Goal: Information Seeking & Learning: Learn about a topic

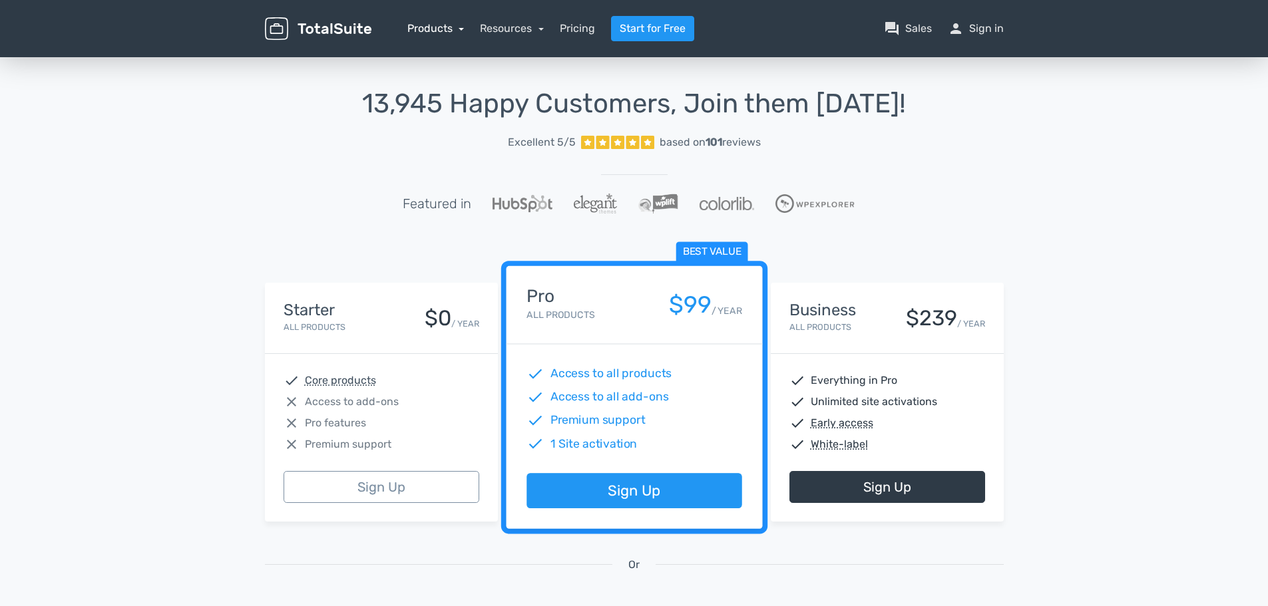
click at [462, 31] on link "Products" at bounding box center [435, 28] width 57 height 13
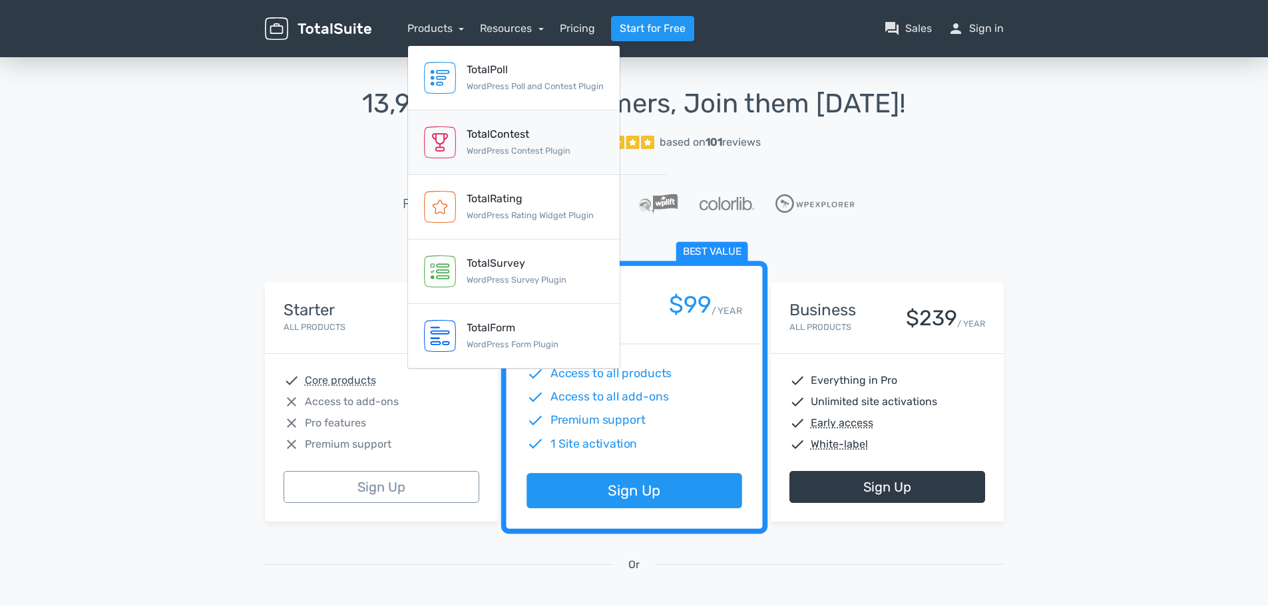
click at [498, 140] on div "TotalContest" at bounding box center [519, 134] width 104 height 16
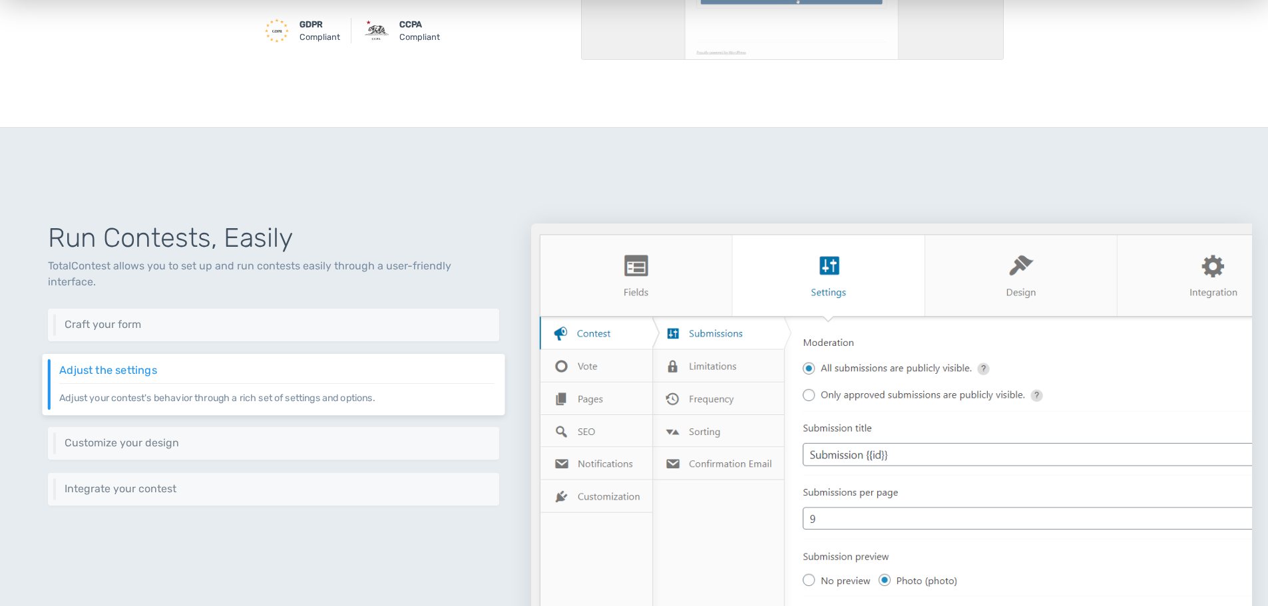
scroll to position [399, 0]
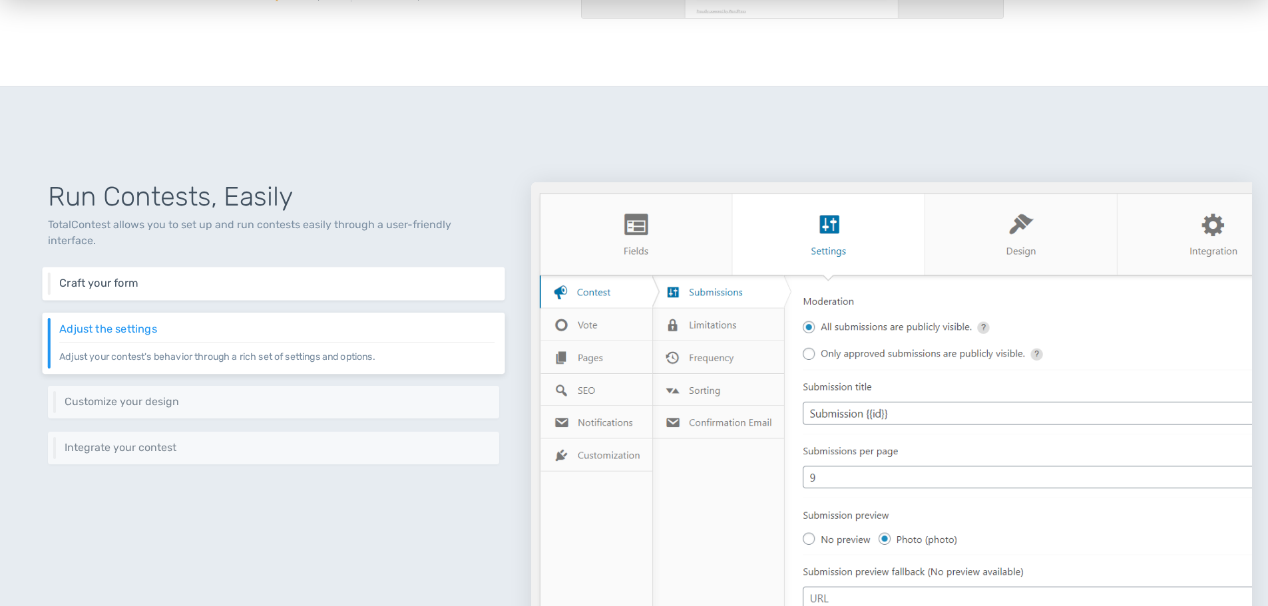
click at [197, 278] on h6 "Craft your form" at bounding box center [276, 284] width 435 height 12
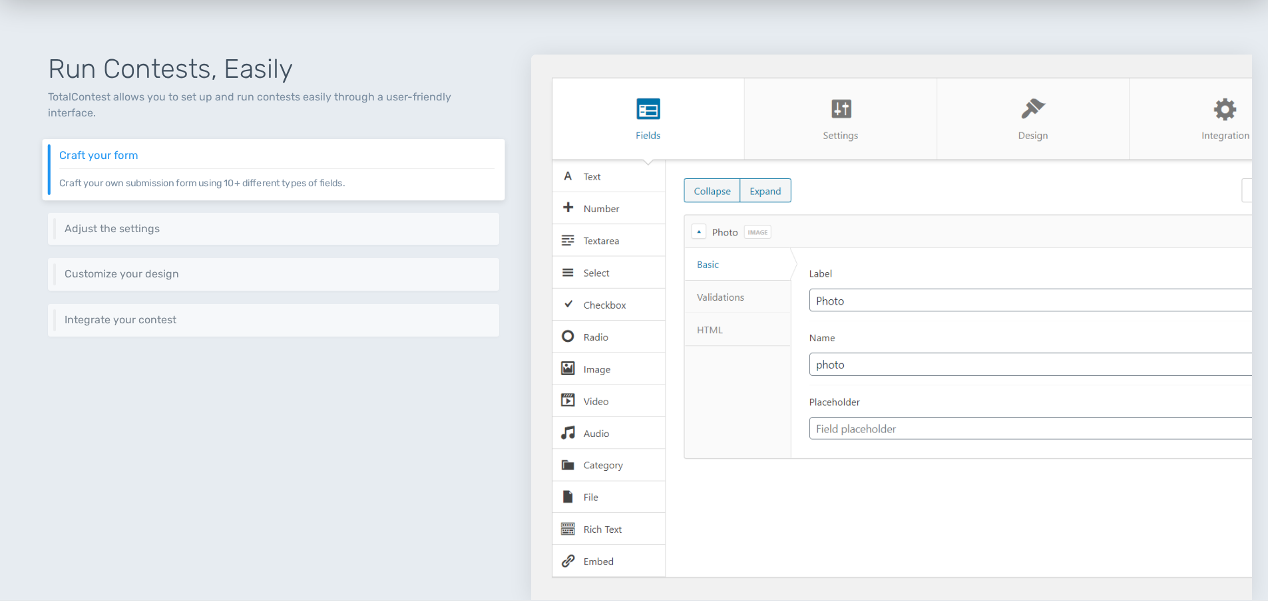
scroll to position [533, 0]
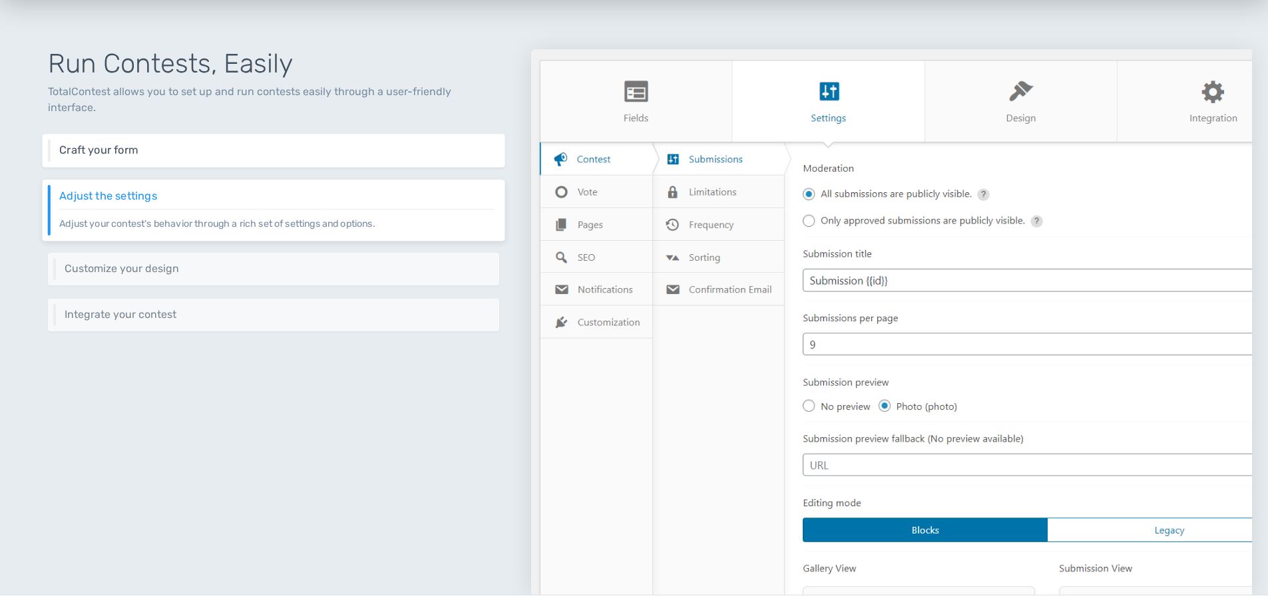
click at [196, 144] on h6 "Craft your form" at bounding box center [276, 150] width 435 height 12
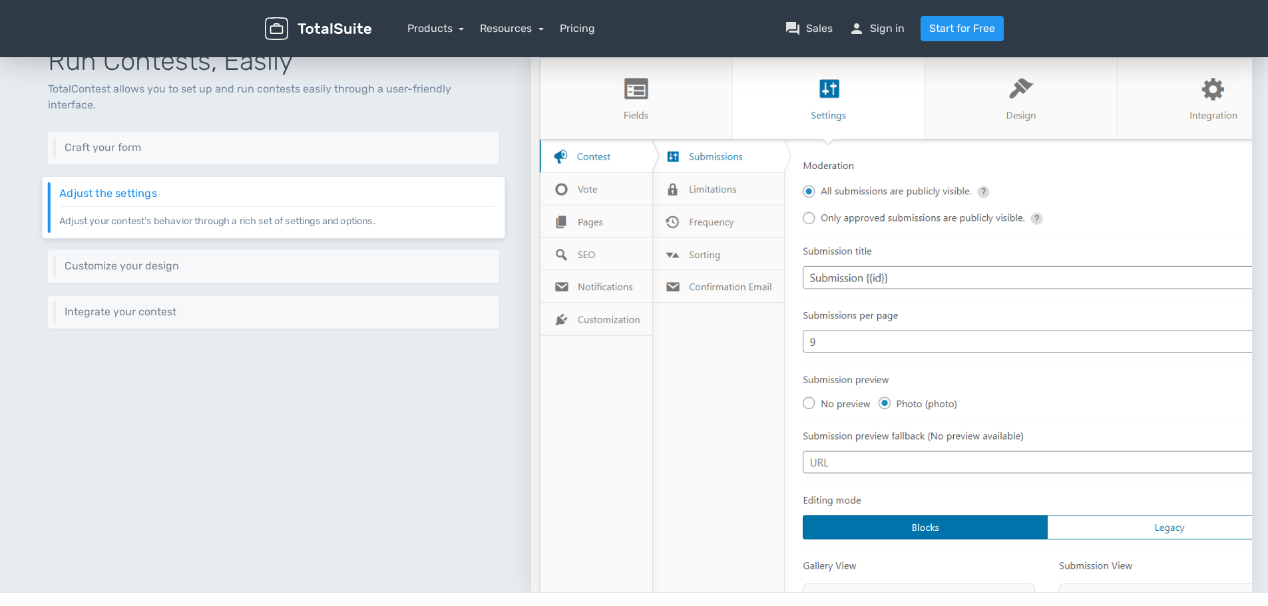
scroll to position [466, 0]
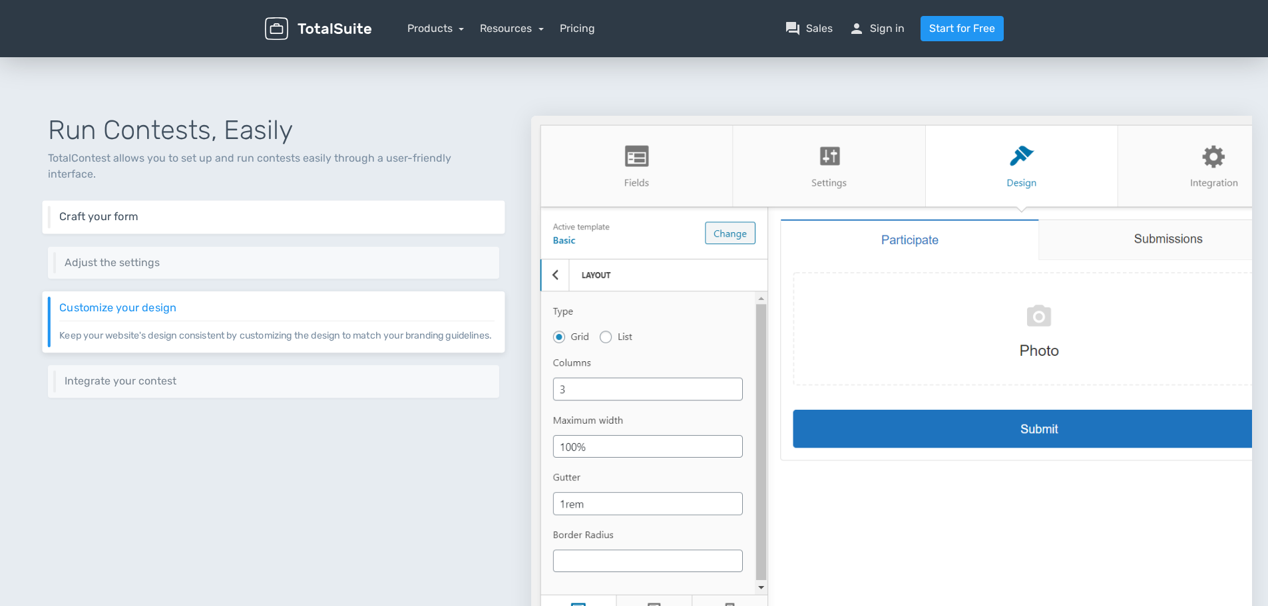
click at [347, 223] on p "Craft your own submission form using 10+ different types of fields." at bounding box center [276, 223] width 435 height 1
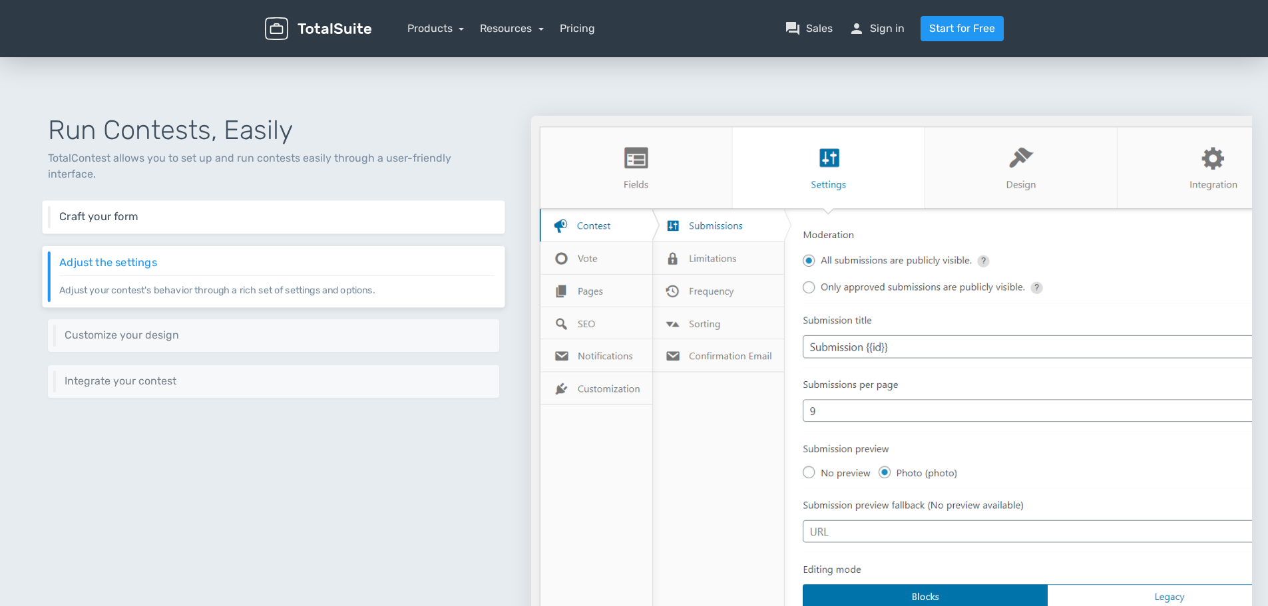
click at [347, 223] on p "Craft your own submission form using 10+ different types of fields." at bounding box center [276, 223] width 435 height 1
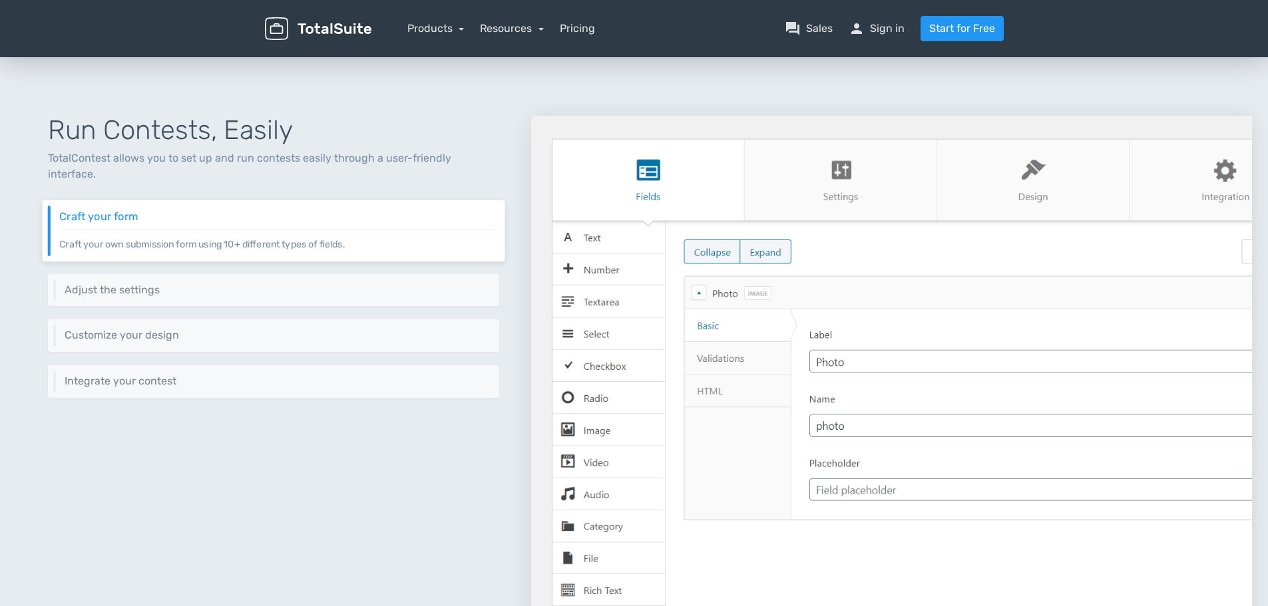
click at [316, 230] on p "Craft your own submission form using 10+ different types of fields." at bounding box center [276, 241] width 435 height 22
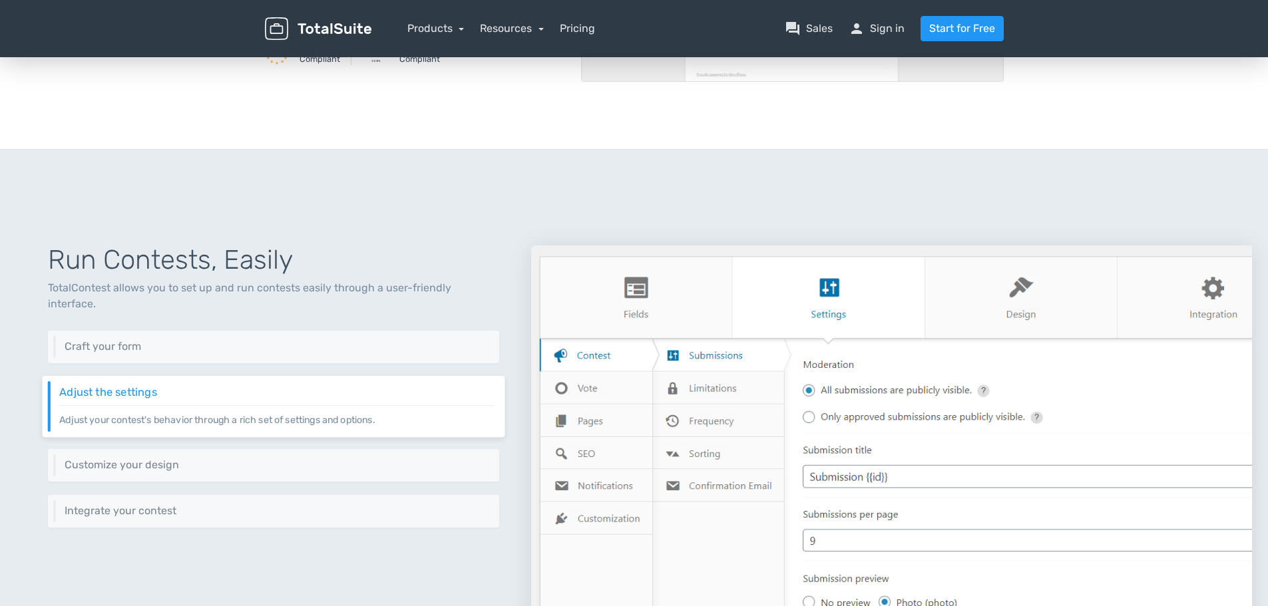
scroll to position [329, 0]
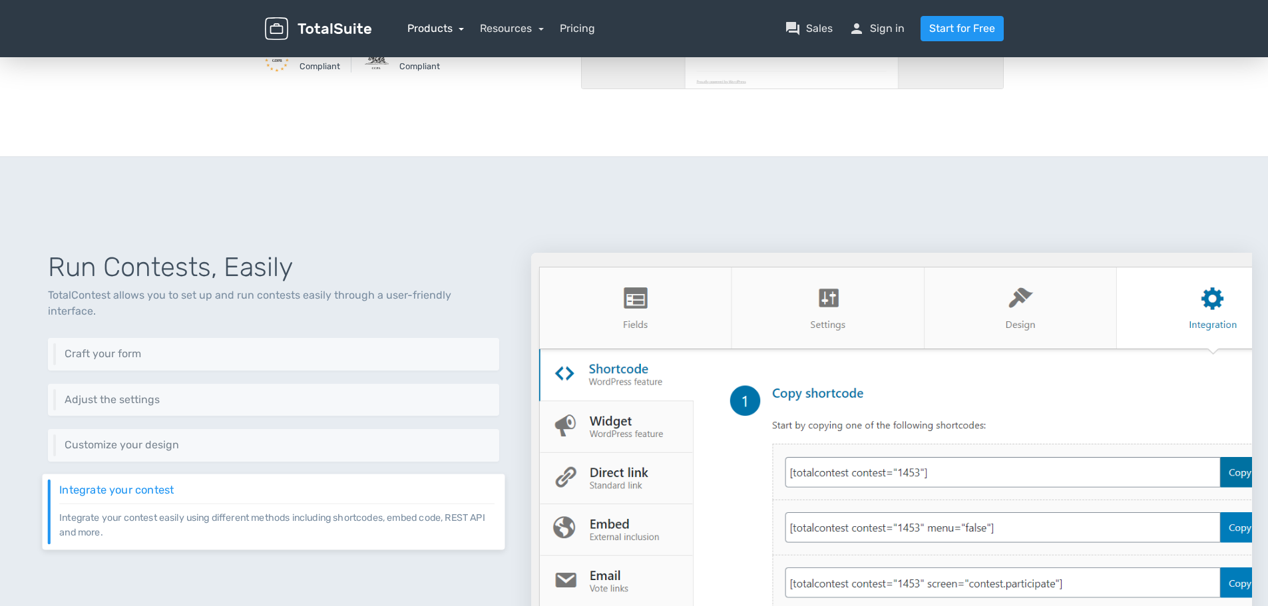
click at [423, 32] on link "Products" at bounding box center [435, 28] width 57 height 13
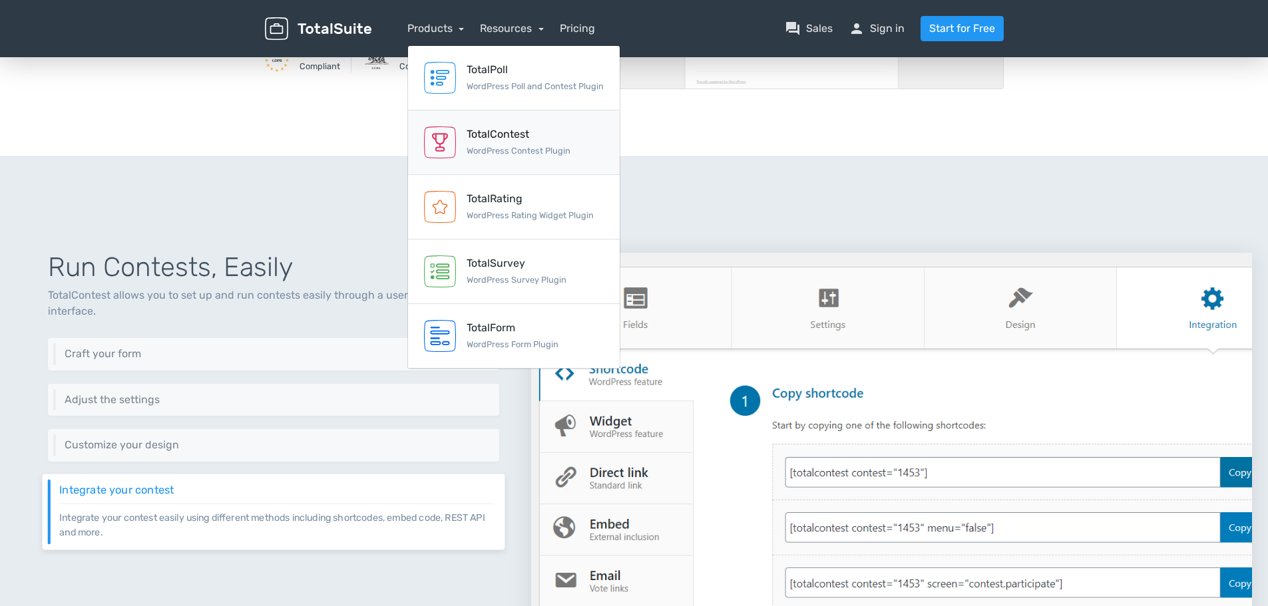
click at [525, 144] on div "TotalContest WordPress Contest Plugin" at bounding box center [519, 142] width 104 height 32
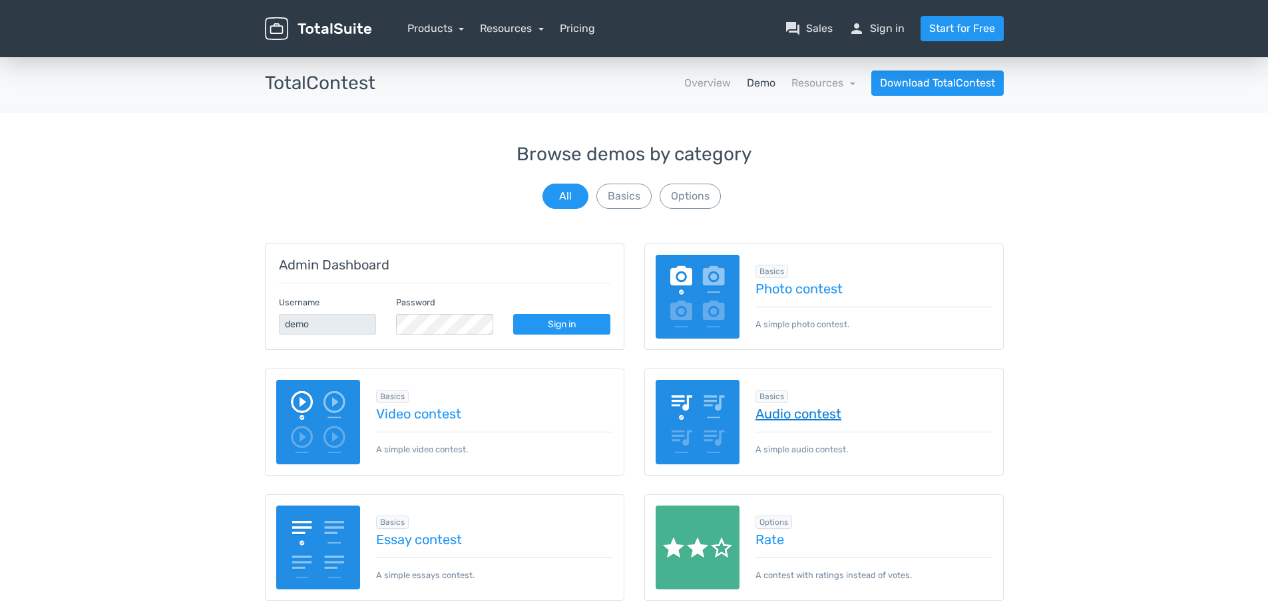
click at [809, 417] on link "Audio contest" at bounding box center [874, 414] width 237 height 15
click at [438, 415] on link "Video contest" at bounding box center [494, 414] width 237 height 15
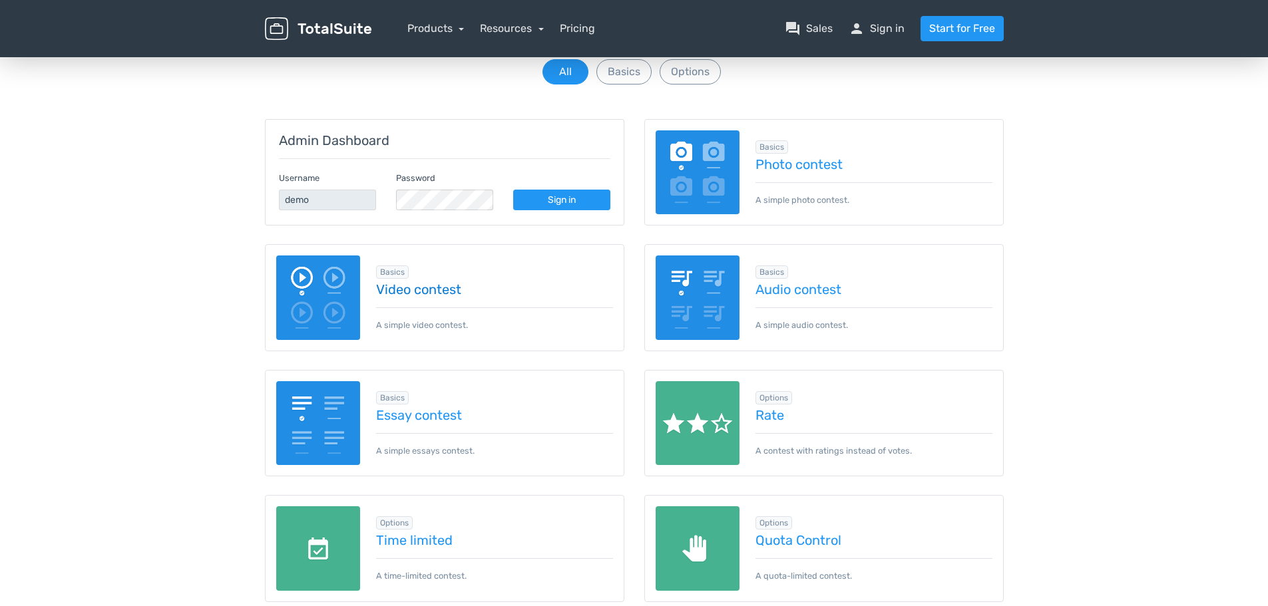
scroll to position [133, 0]
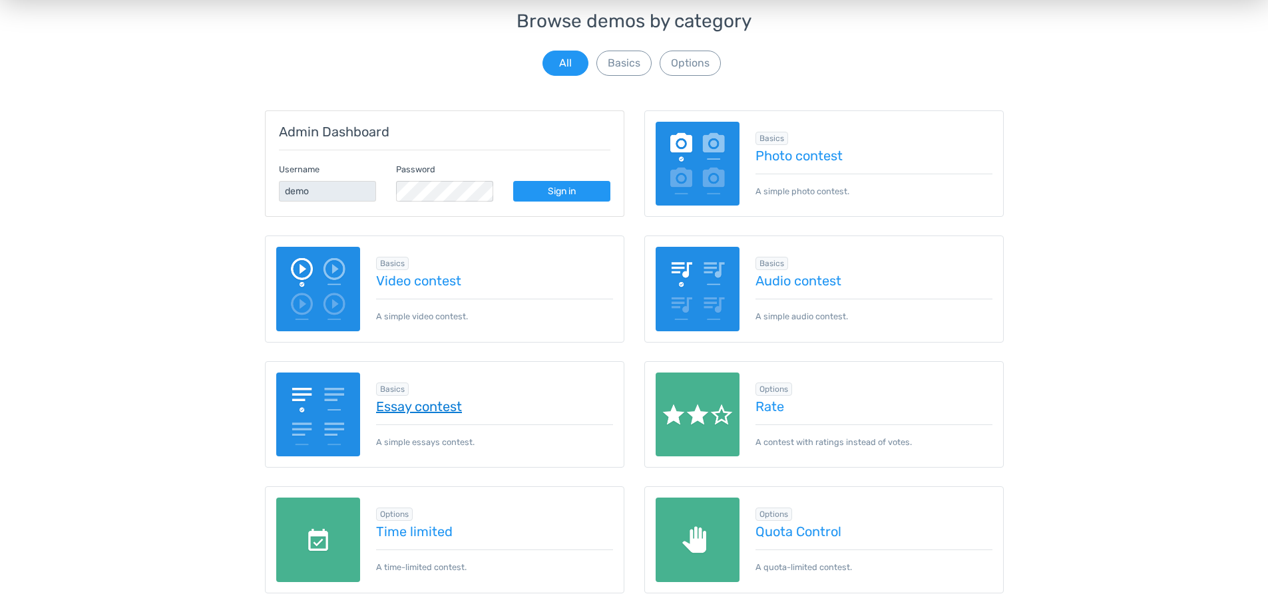
click at [436, 412] on link "Essay contest" at bounding box center [494, 406] width 237 height 15
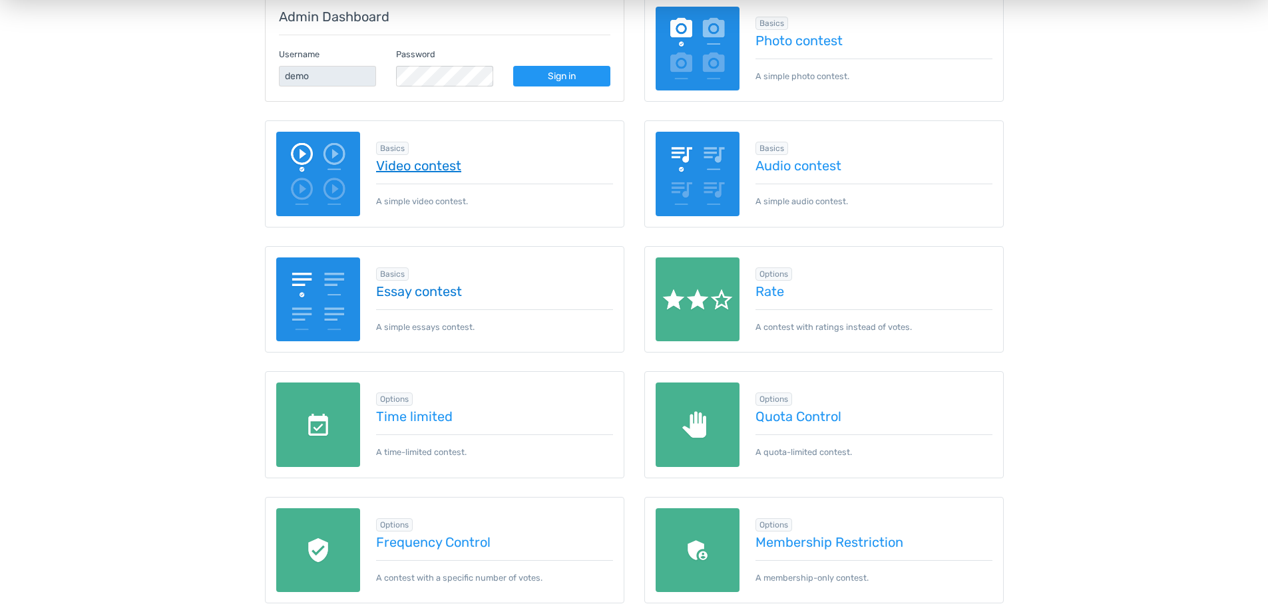
scroll to position [266, 0]
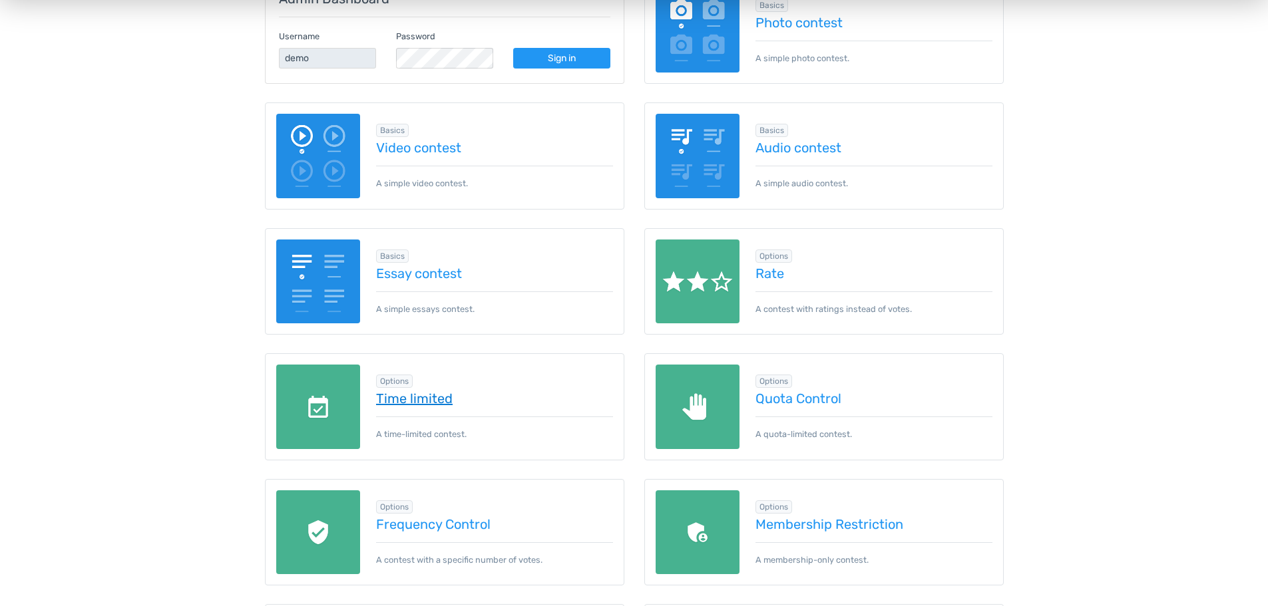
click at [436, 404] on link "Time limited" at bounding box center [494, 398] width 237 height 15
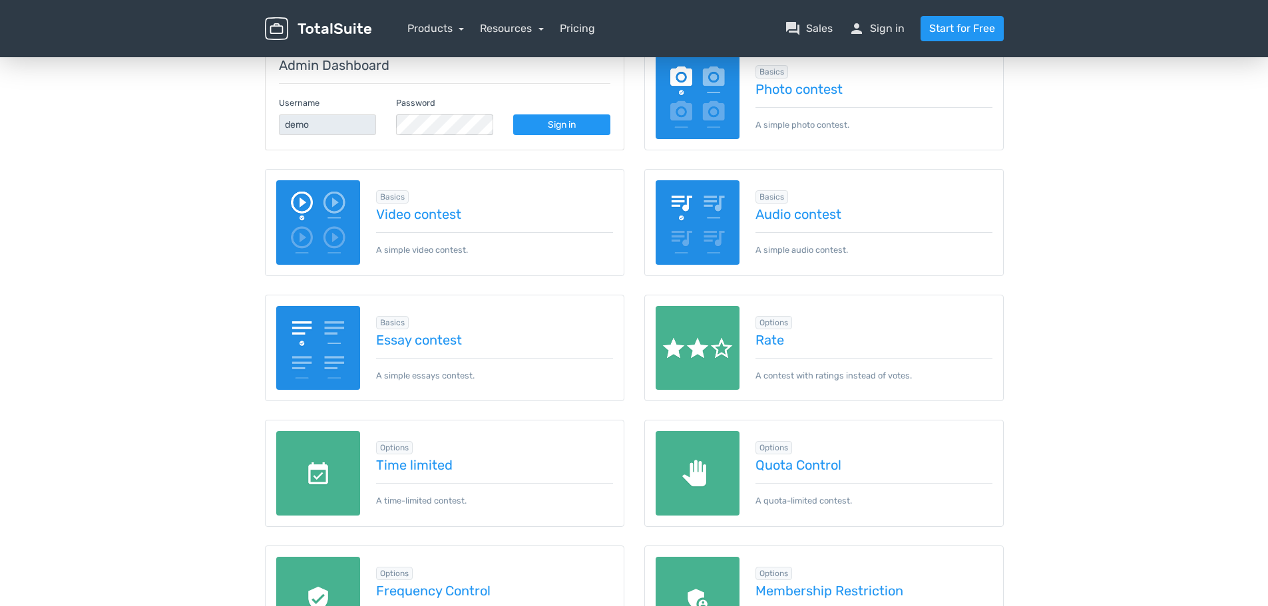
click at [720, 369] on img at bounding box center [698, 348] width 85 height 85
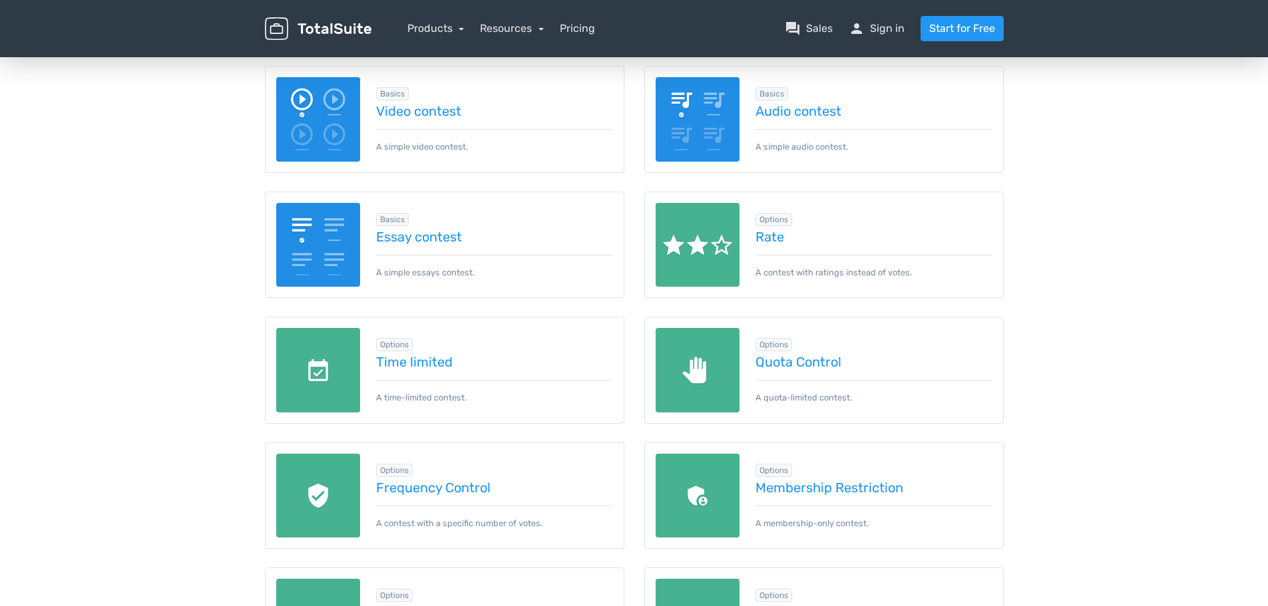
scroll to position [333, 0]
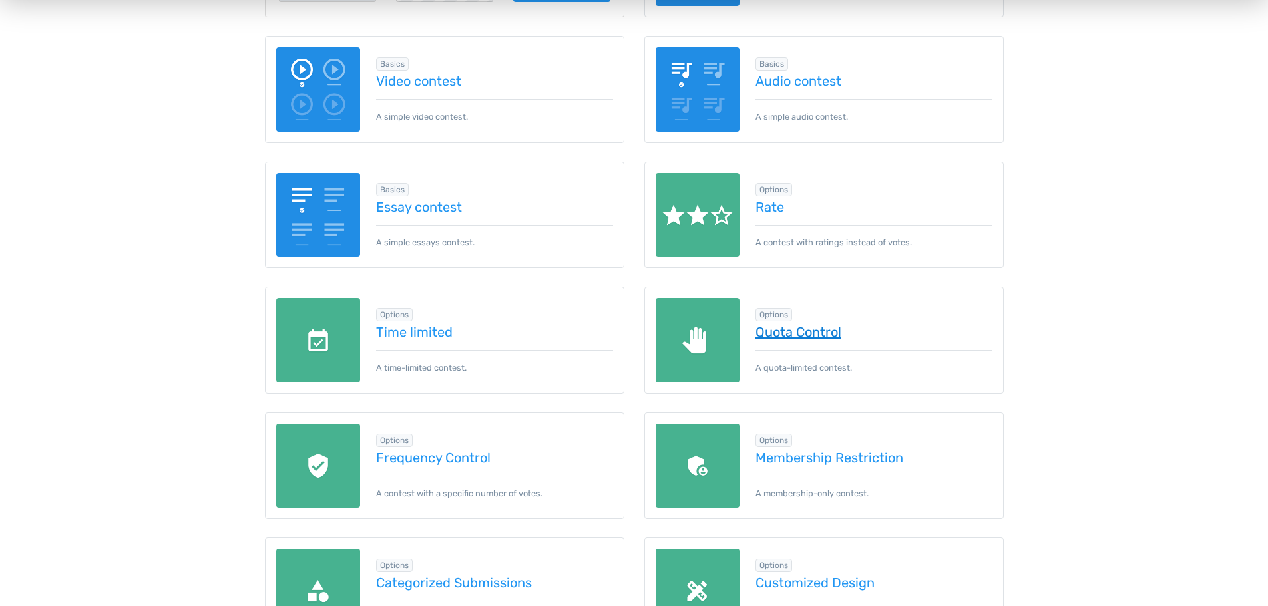
click at [823, 328] on link "Quota Control" at bounding box center [874, 332] width 237 height 15
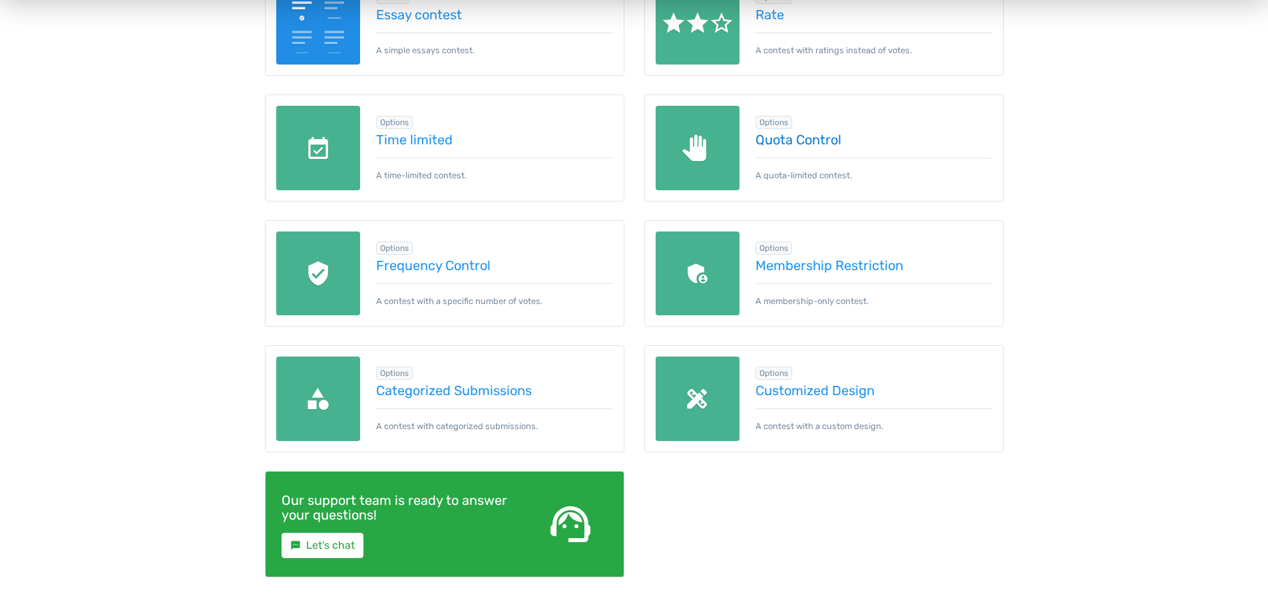
scroll to position [533, 0]
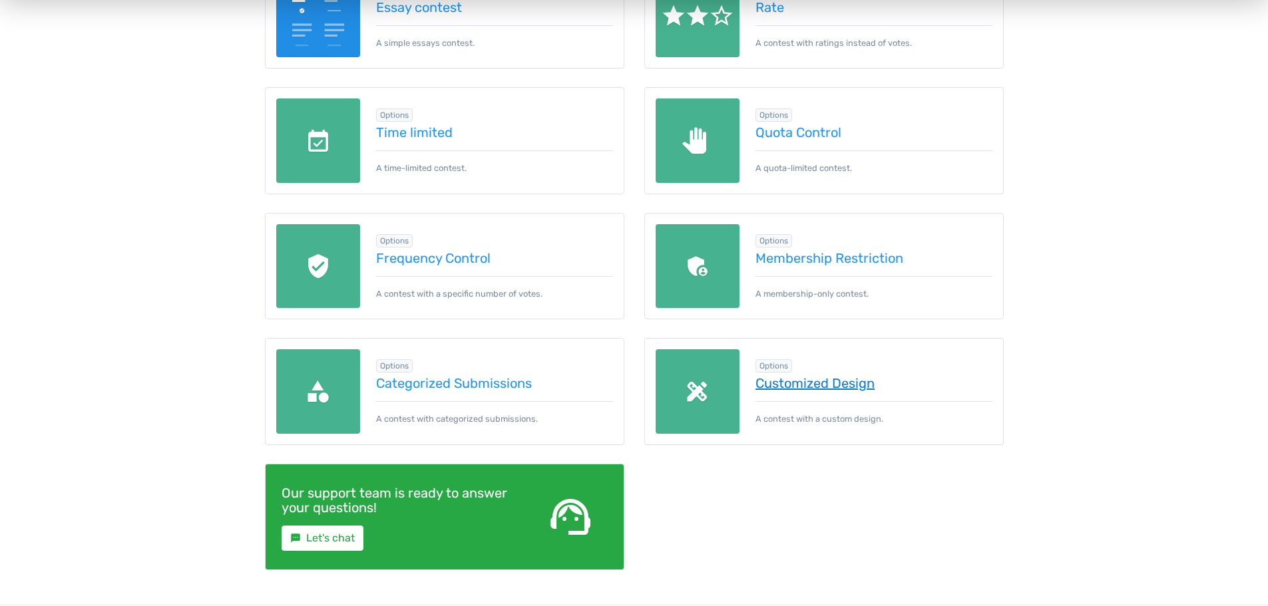
click at [863, 382] on link "Customized Design" at bounding box center [874, 383] width 237 height 15
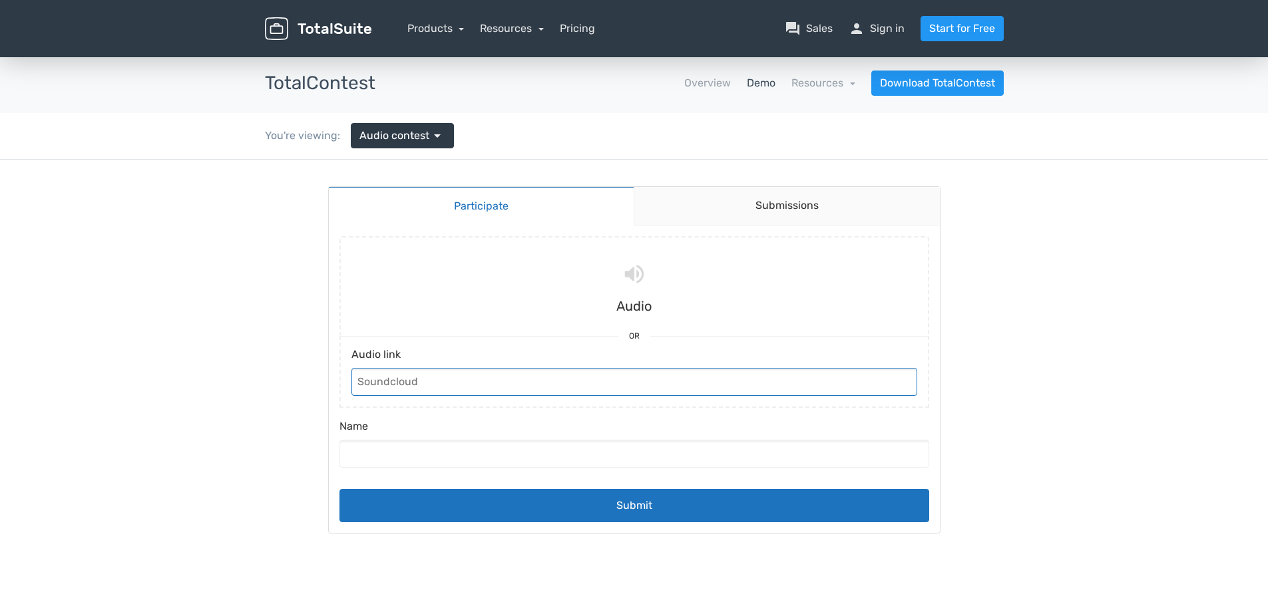
click at [605, 381] on input "Audio link" at bounding box center [634, 382] width 566 height 28
click at [706, 339] on div "Audio link" at bounding box center [634, 372] width 590 height 72
click at [705, 300] on input "file" at bounding box center [634, 286] width 600 height 100
click at [531, 456] on input "Name" at bounding box center [634, 454] width 590 height 28
click at [775, 210] on link "Submissions" at bounding box center [787, 206] width 306 height 39
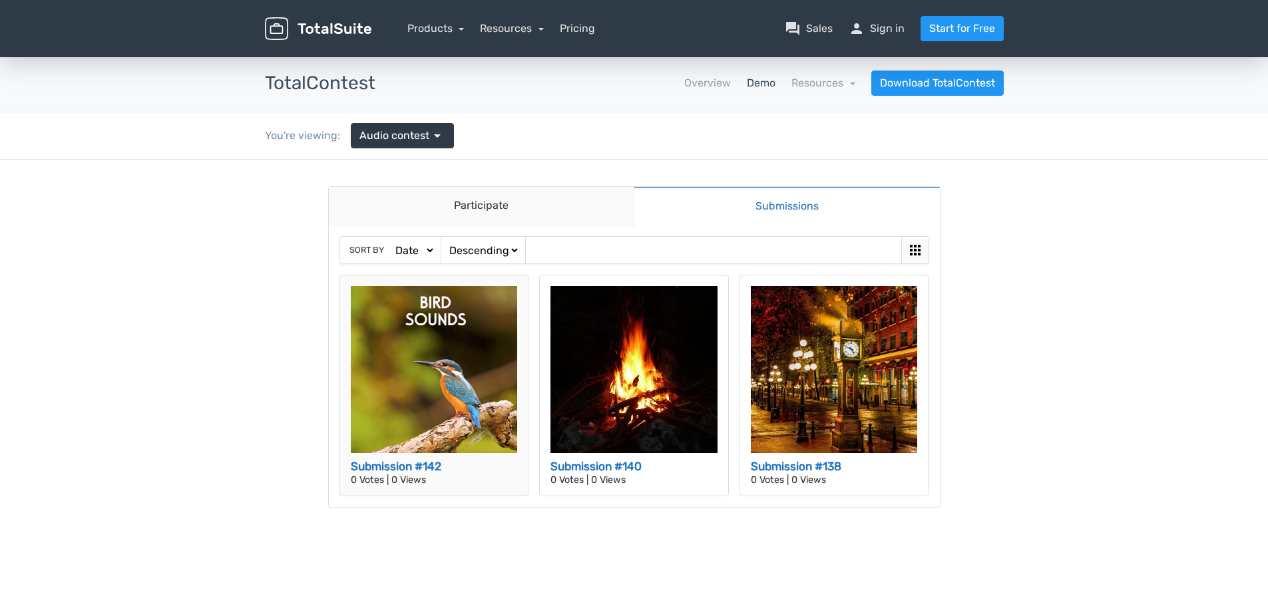
click at [435, 424] on img at bounding box center [434, 369] width 167 height 167
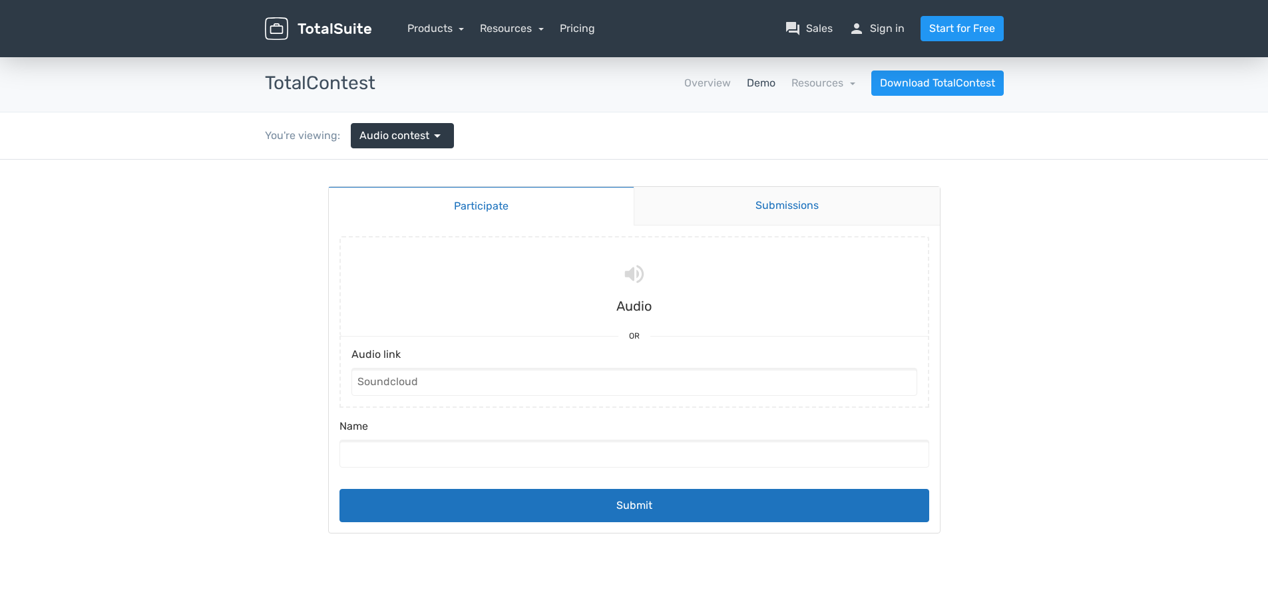
click at [718, 215] on link "Submissions" at bounding box center [787, 206] width 306 height 39
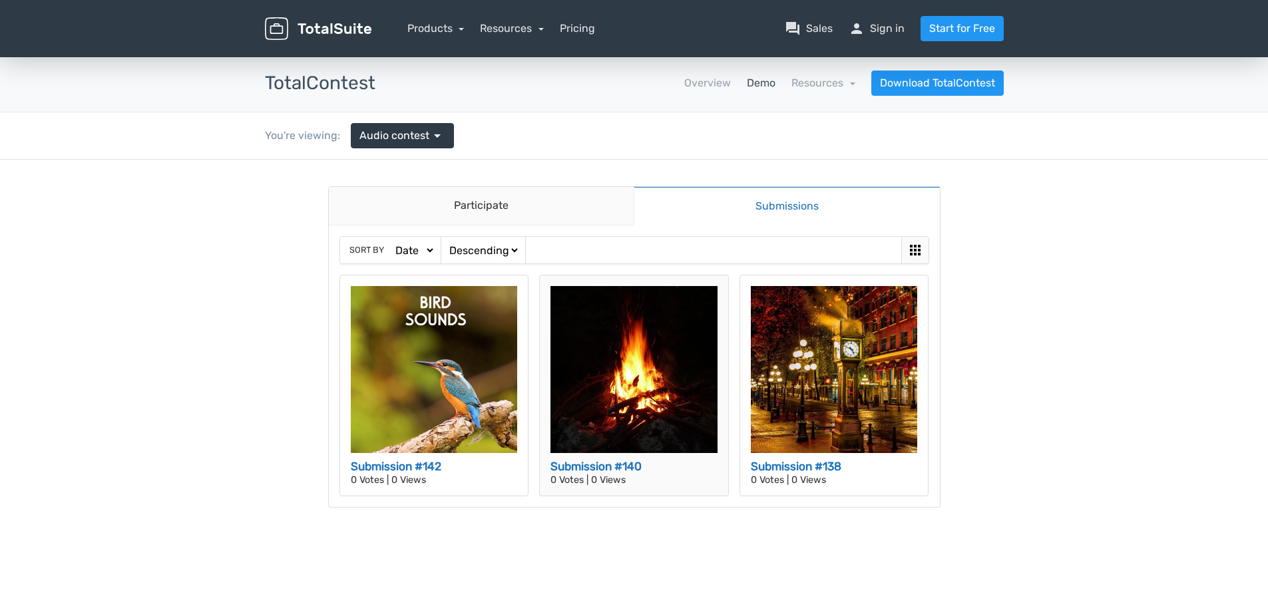
click at [640, 368] on img at bounding box center [634, 369] width 167 height 167
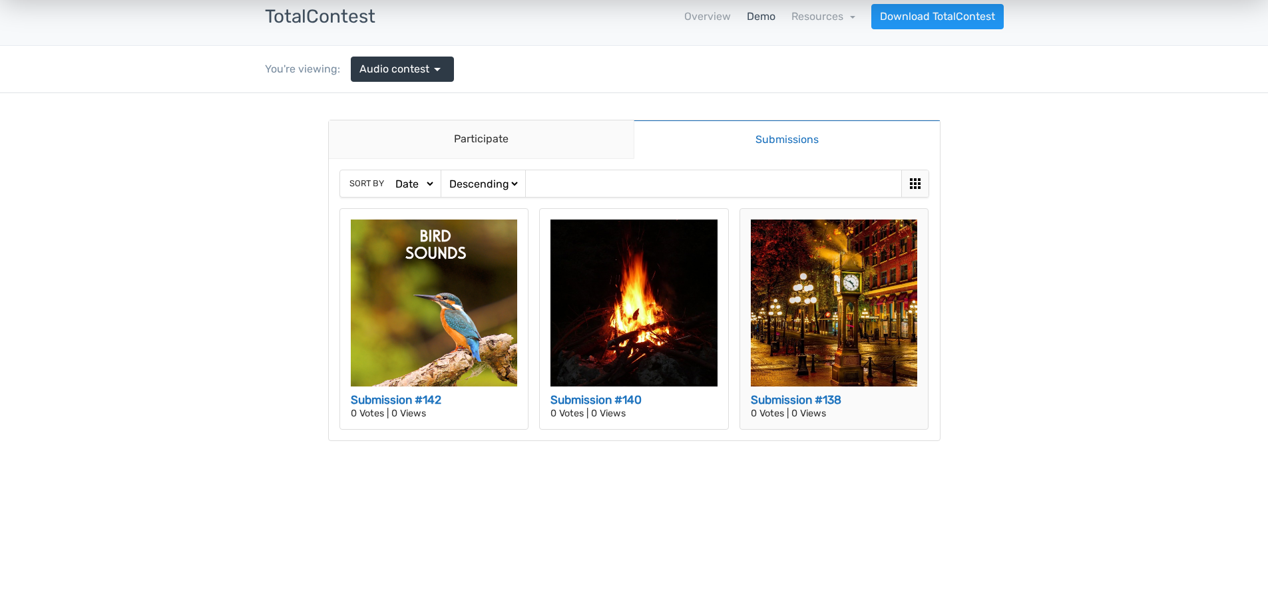
click at [801, 348] on img at bounding box center [834, 303] width 167 height 167
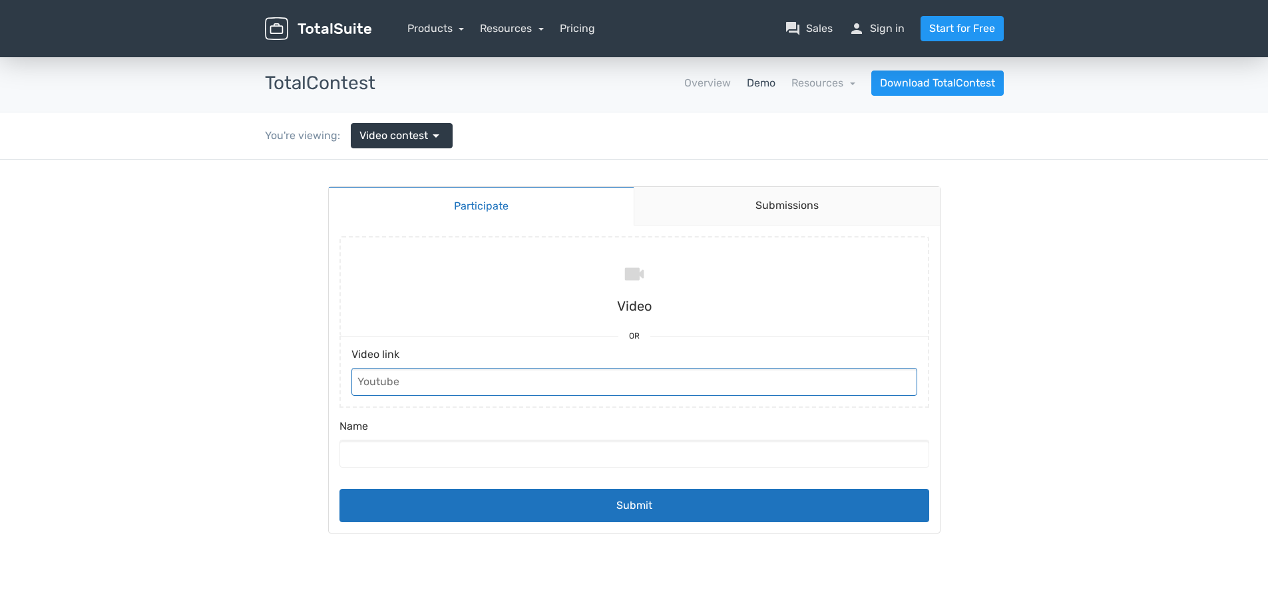
click at [463, 383] on input "Video link" at bounding box center [634, 382] width 566 height 28
click at [226, 264] on body "Participate Submissions Participate Submissions Submitting Video Or Video link …" at bounding box center [634, 463] width 1268 height 606
click at [748, 197] on link "Submissions" at bounding box center [787, 206] width 306 height 39
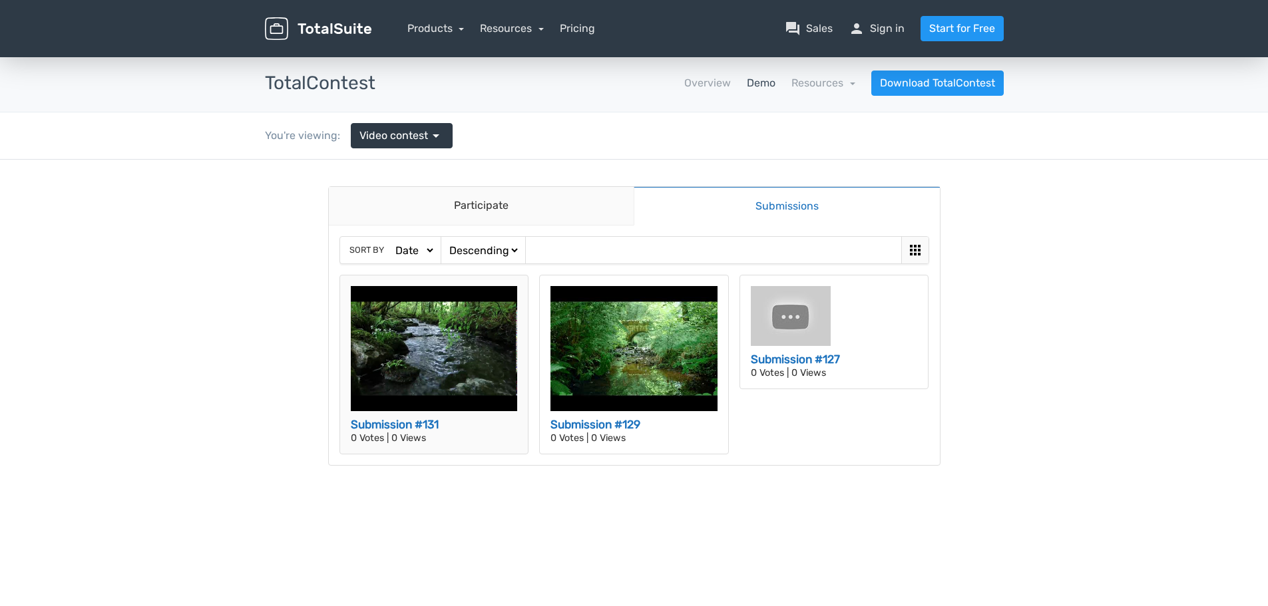
click at [443, 350] on img at bounding box center [434, 348] width 167 height 125
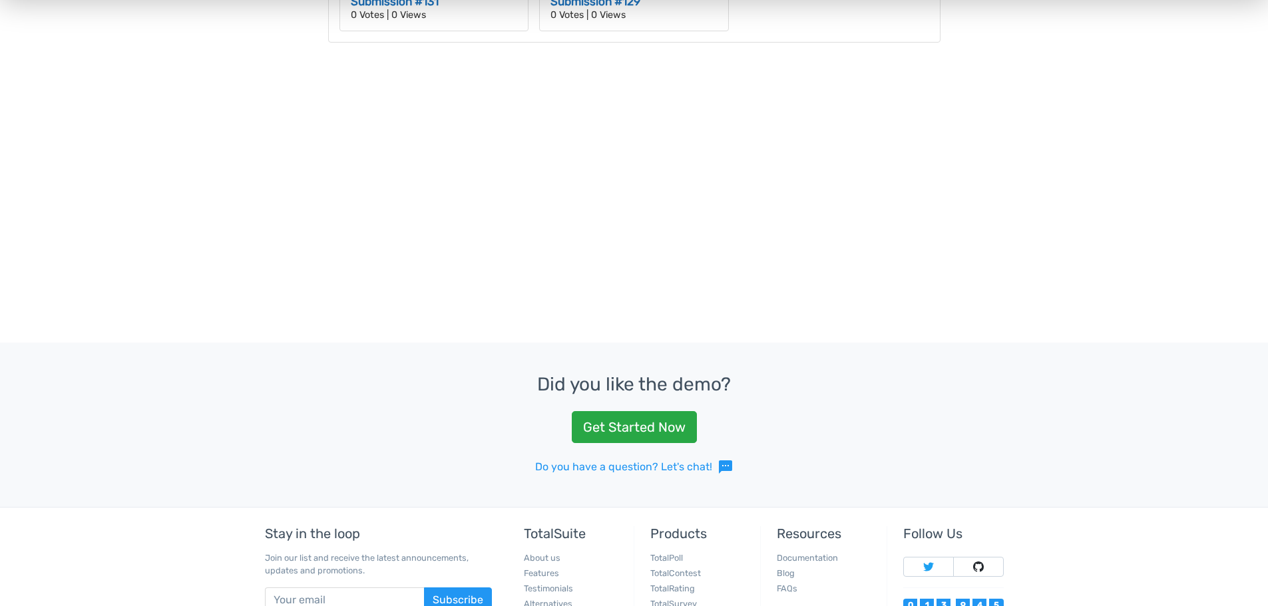
scroll to position [399, 0]
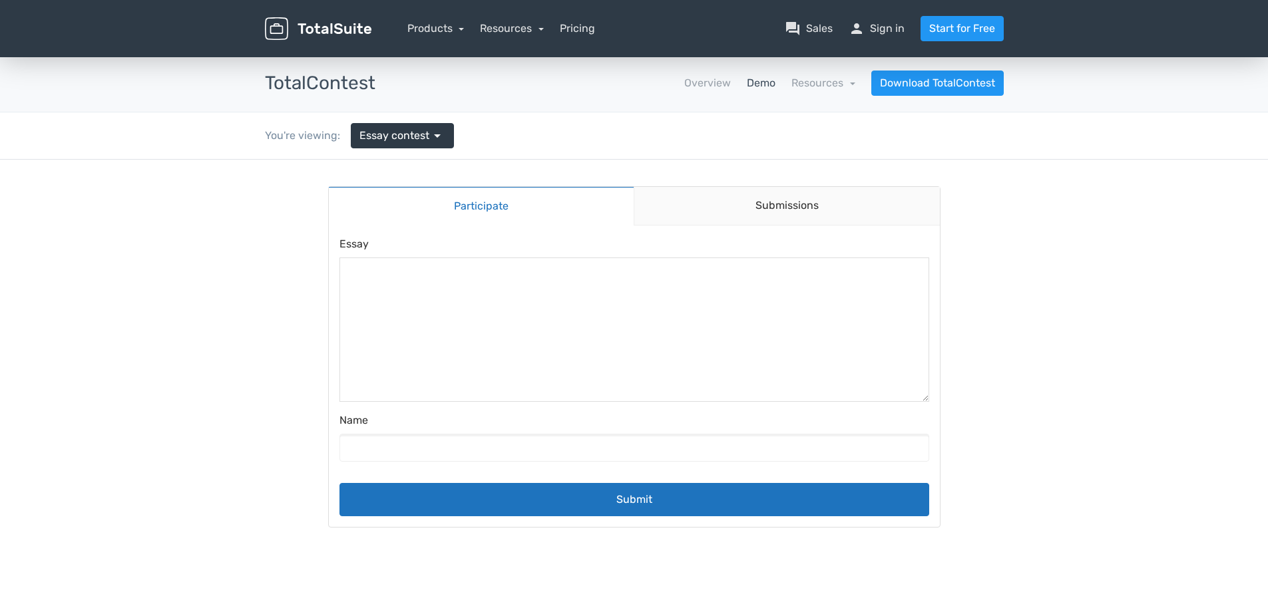
click at [507, 278] on textarea at bounding box center [634, 329] width 588 height 143
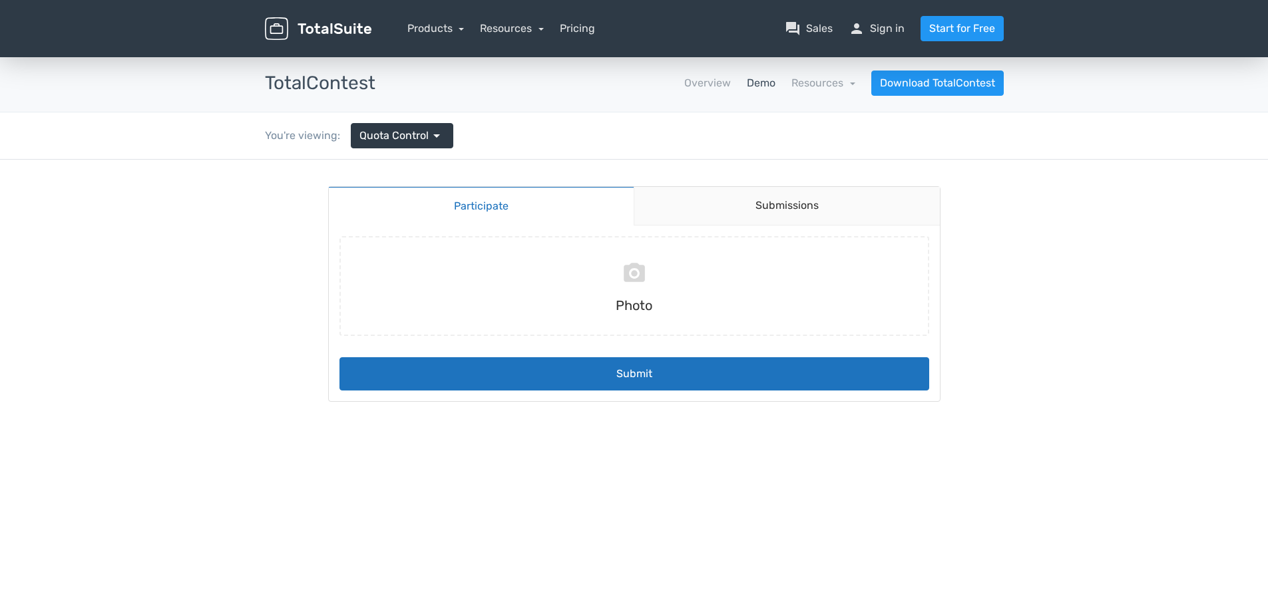
click at [517, 200] on link "Participate" at bounding box center [482, 205] width 306 height 39
click at [728, 219] on link "Submissions" at bounding box center [787, 206] width 306 height 39
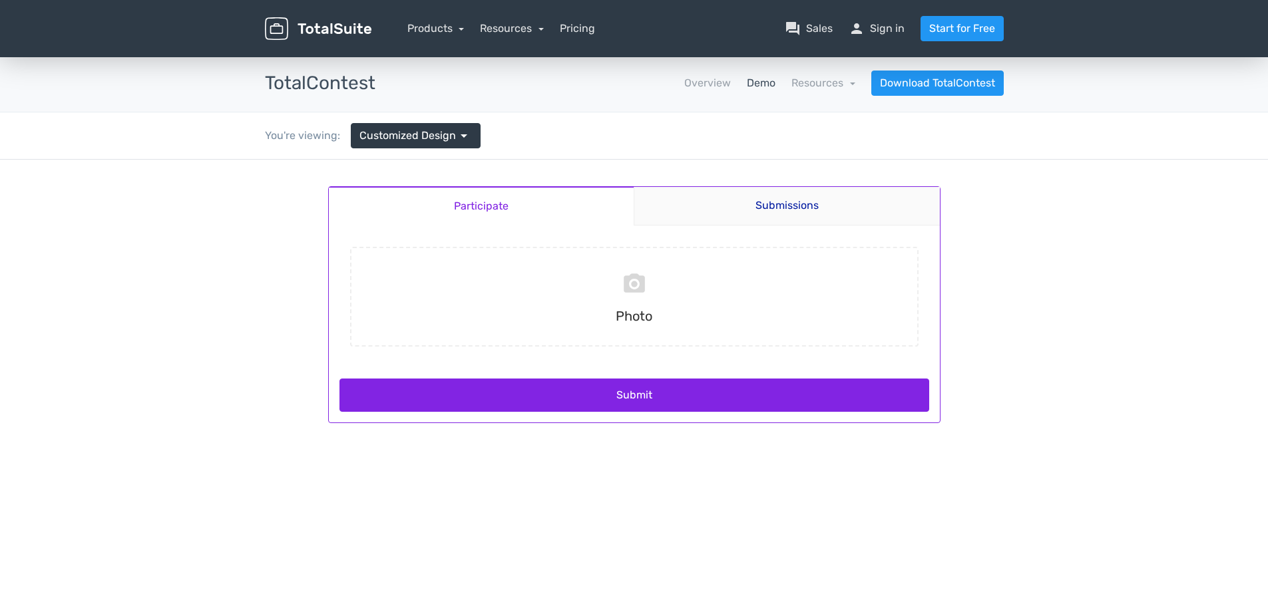
click at [503, 206] on link "Participate" at bounding box center [482, 205] width 306 height 39
click at [637, 286] on input "file" at bounding box center [634, 297] width 579 height 100
click at [756, 212] on link "Submissions" at bounding box center [787, 206] width 306 height 39
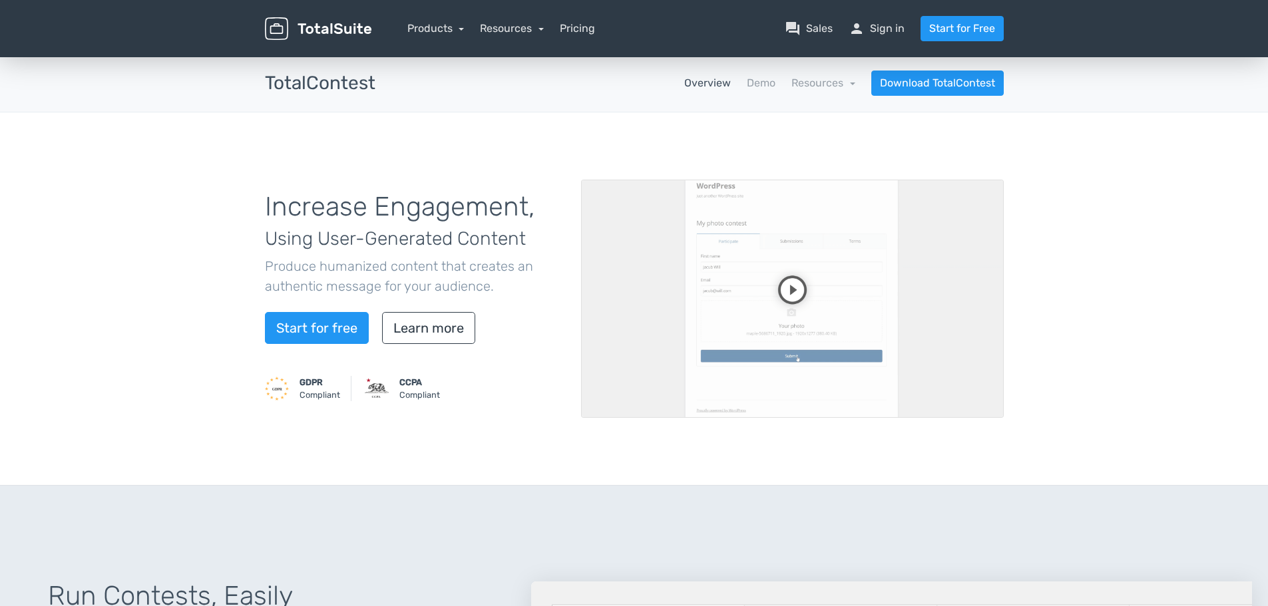
click at [702, 93] on nav "Overview Demo Resources school Documentation article Changelog Download TotalCo…" at bounding box center [699, 83] width 628 height 25
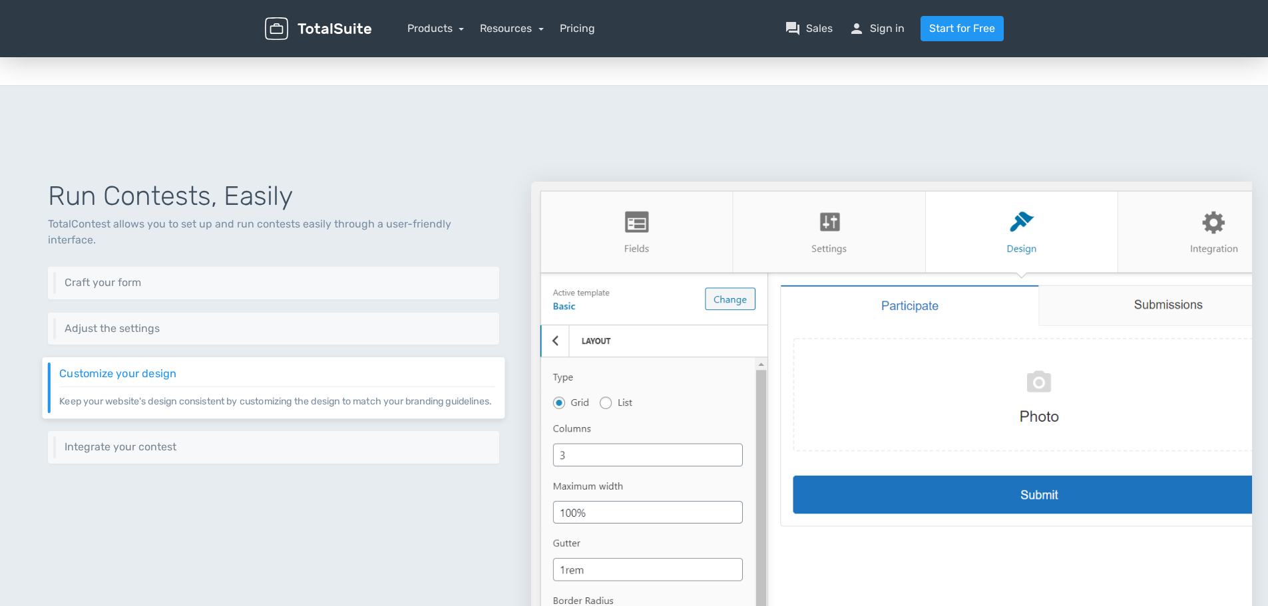
scroll to position [399, 0]
click at [340, 33] on img at bounding box center [318, 28] width 107 height 23
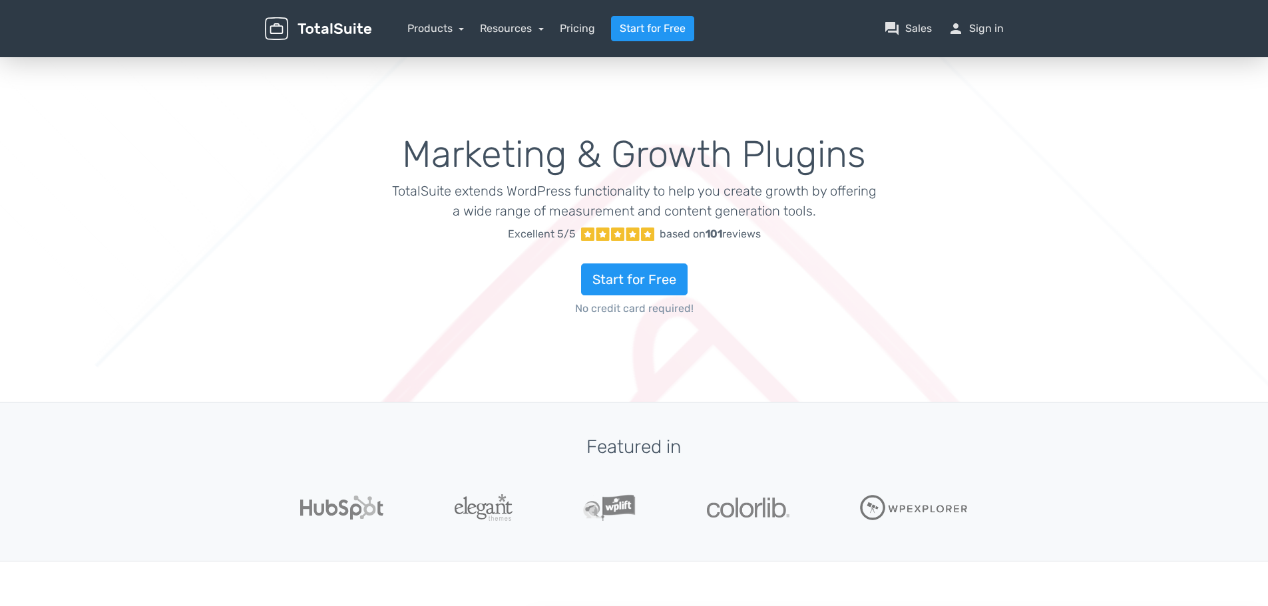
click at [341, 22] on img at bounding box center [318, 28] width 107 height 23
click at [576, 27] on link "Pricing" at bounding box center [577, 29] width 35 height 16
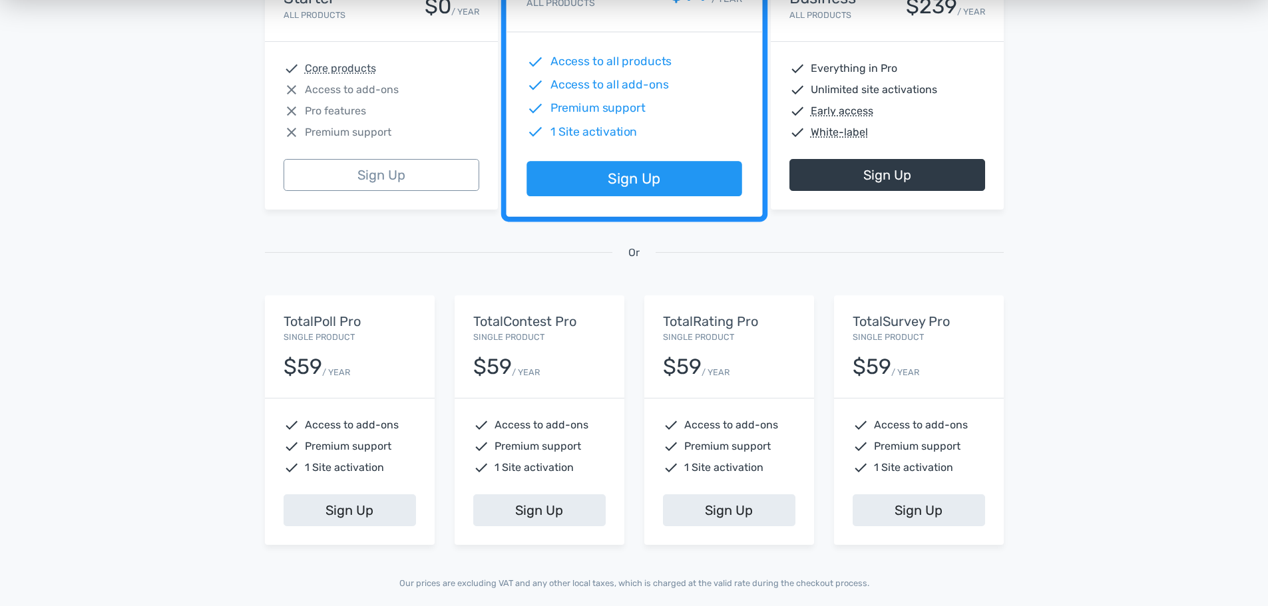
scroll to position [399, 0]
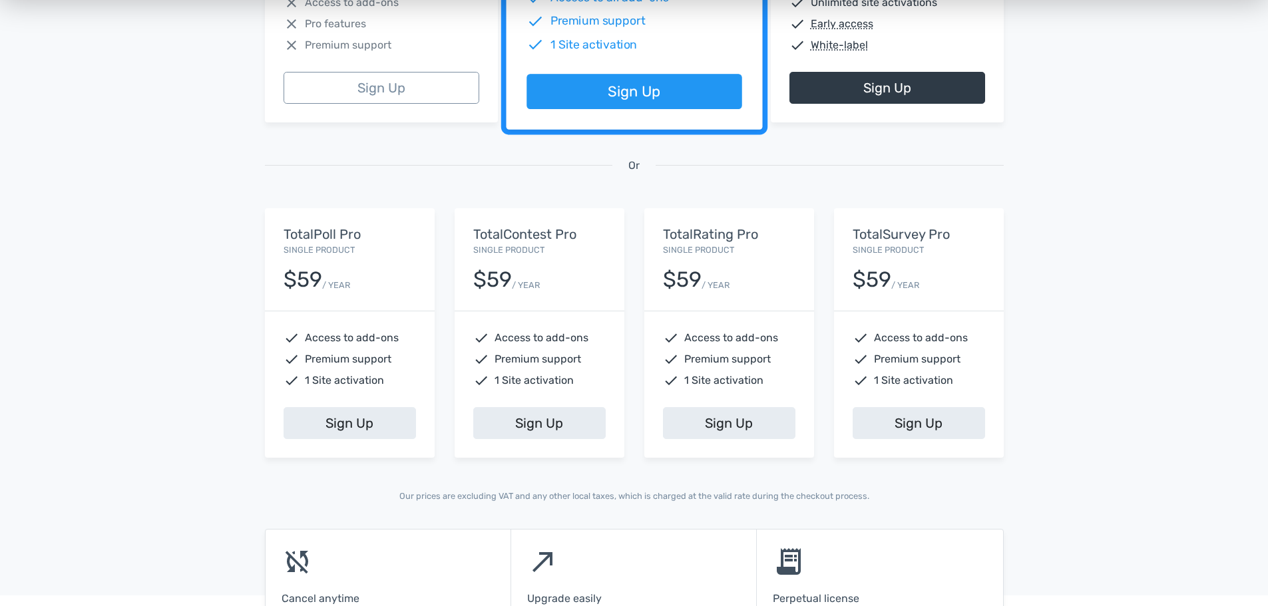
click at [538, 384] on span "1 Site activation" at bounding box center [534, 381] width 79 height 16
click at [534, 424] on link "Sign Up" at bounding box center [539, 423] width 132 height 32
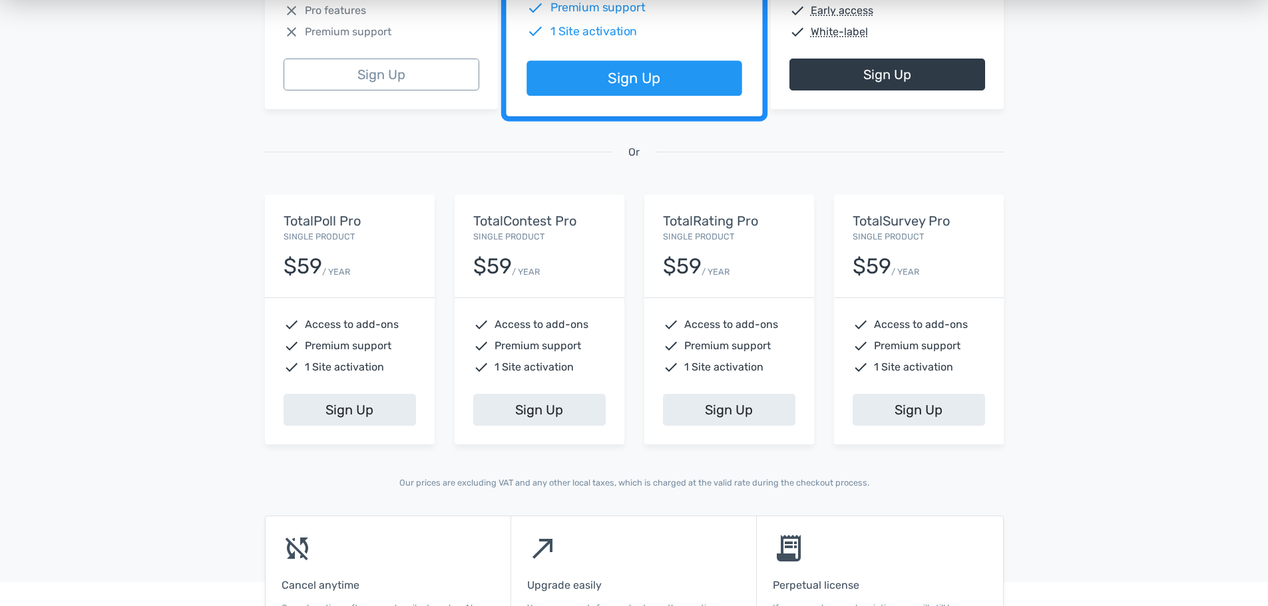
scroll to position [427, 0]
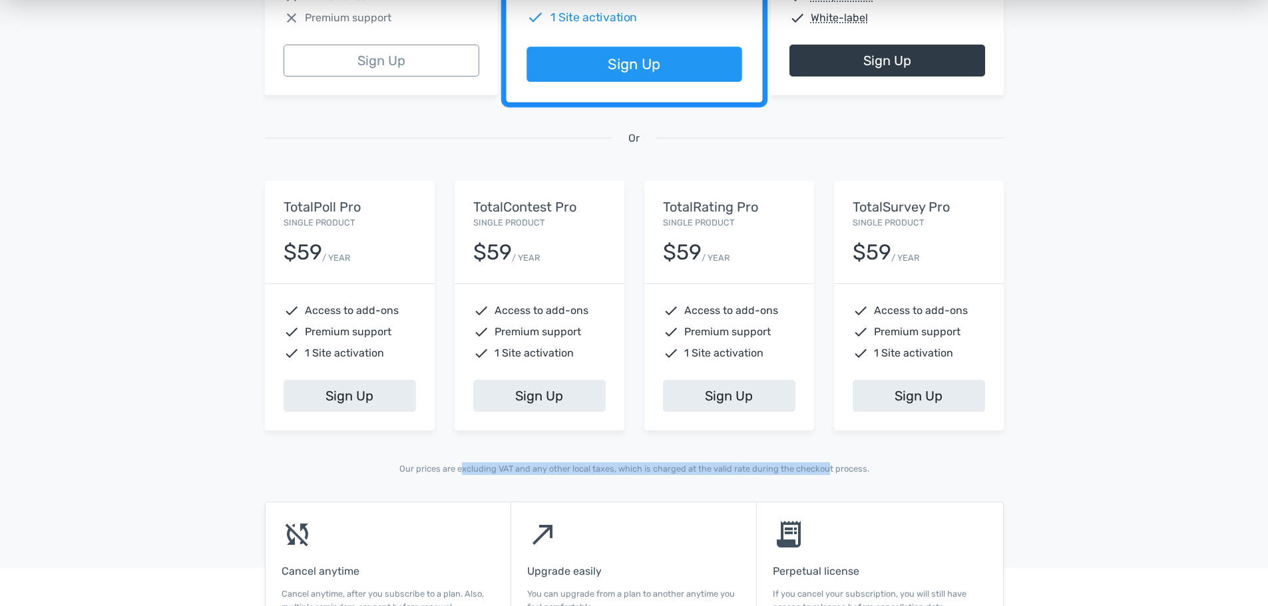
drag, startPoint x: 464, startPoint y: 471, endPoint x: 827, endPoint y: 466, distance: 362.8
click at [827, 466] on p "Our prices are excluding VAT and any other local taxes, which is charged at the…" at bounding box center [634, 469] width 739 height 13
click at [664, 483] on div "13,945 Happy Customers, Join them Today! Excellent 5/5 based on 101 reviews Fea…" at bounding box center [634, 65] width 1268 height 874
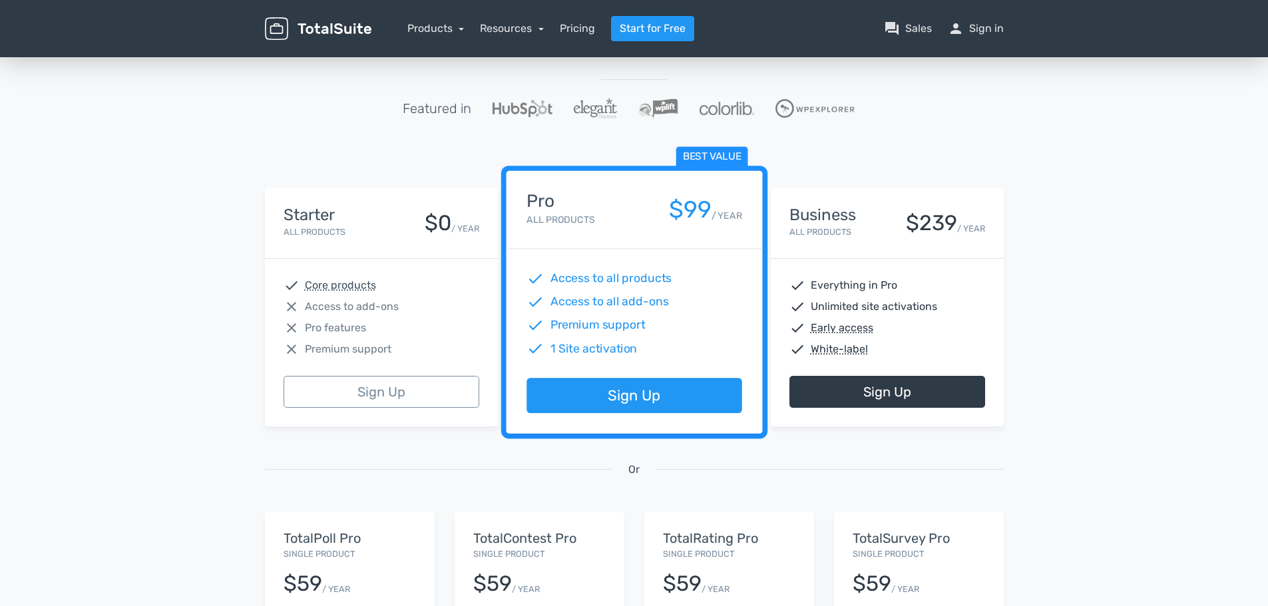
scroll to position [94, 0]
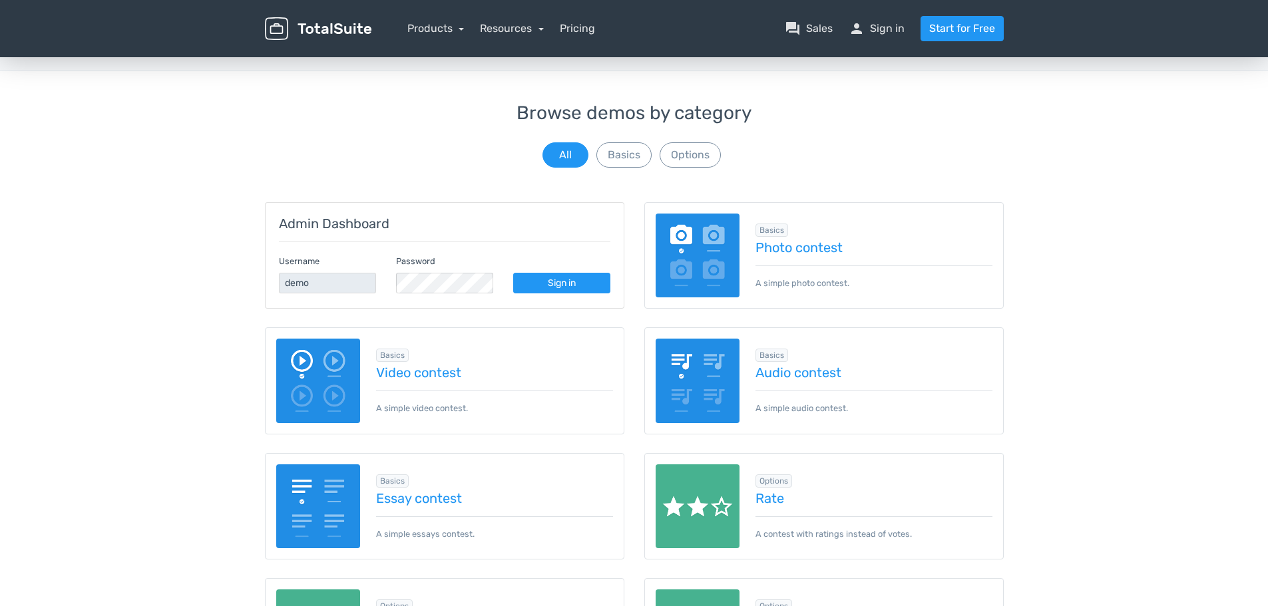
scroll to position [11, 0]
